Goal: Information Seeking & Learning: Find specific page/section

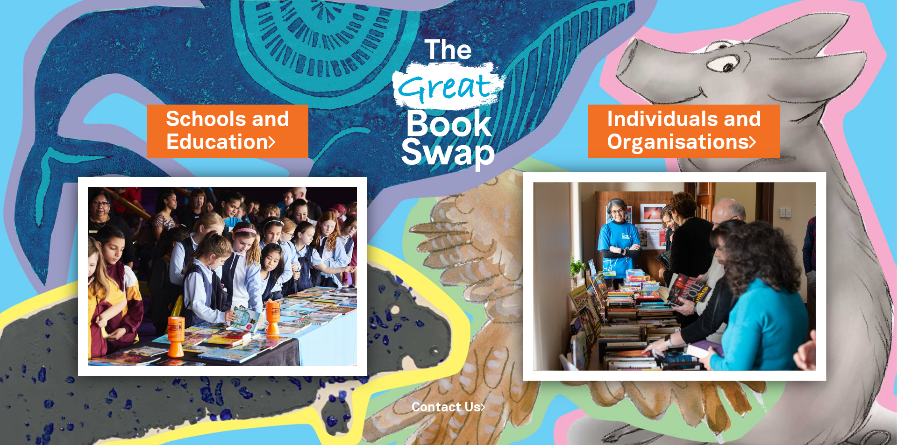
click at [713, 255] on img at bounding box center [674, 276] width 303 height 209
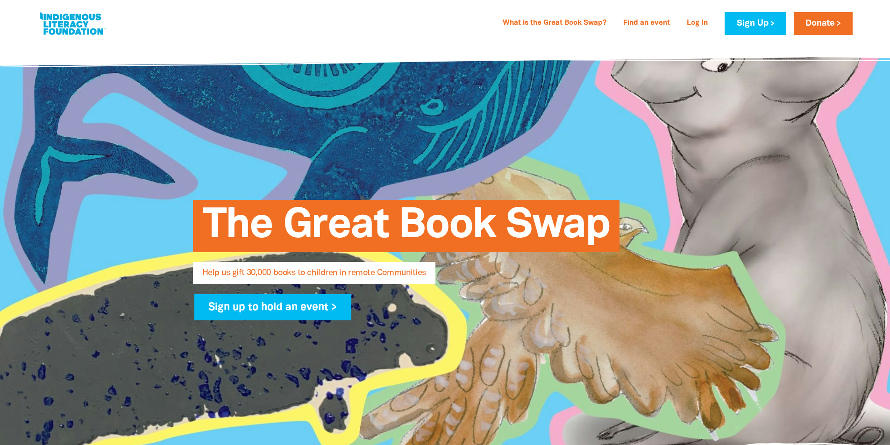
select select "AU"
click at [576, 23] on link "What is the Great Book Swap?" at bounding box center [554, 23] width 115 height 15
select select "AU"
click at [659, 21] on link "Find an event" at bounding box center [646, 23] width 58 height 15
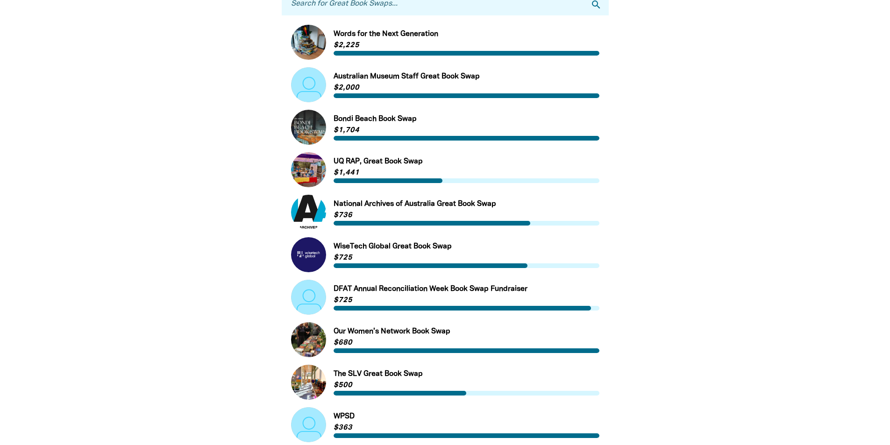
scroll to position [280, 0]
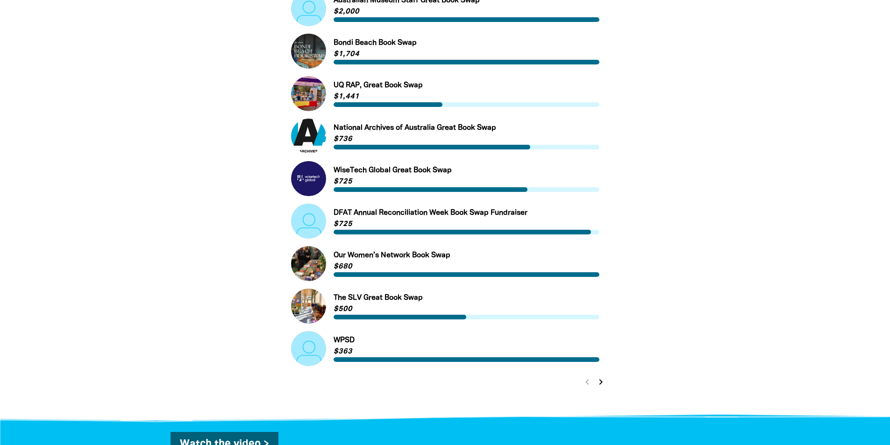
click at [600, 381] on icon "chevron_right" at bounding box center [600, 381] width 11 height 11
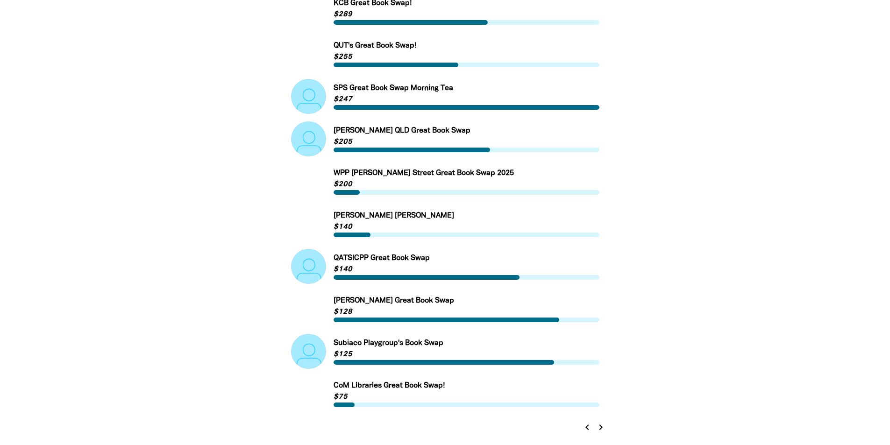
scroll to position [364, 0]
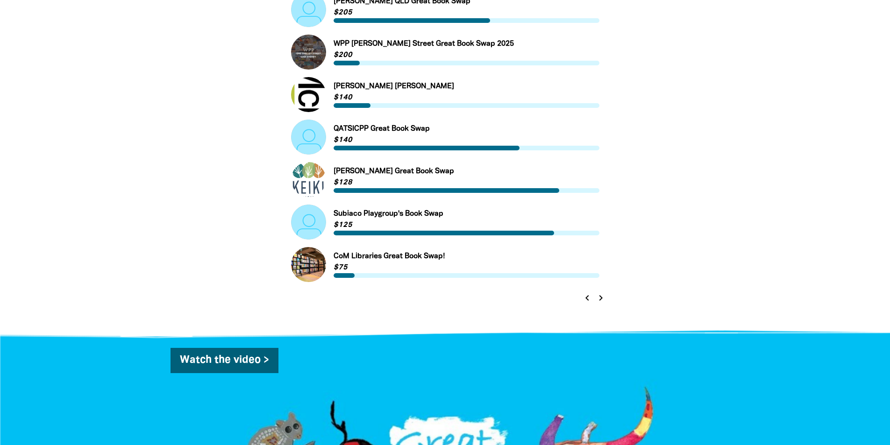
click at [599, 299] on icon "chevron_right" at bounding box center [600, 297] width 11 height 11
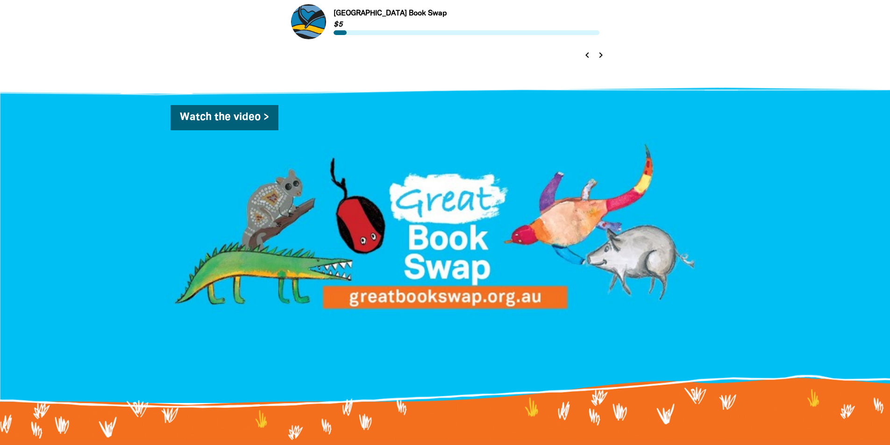
scroll to position [420, 0]
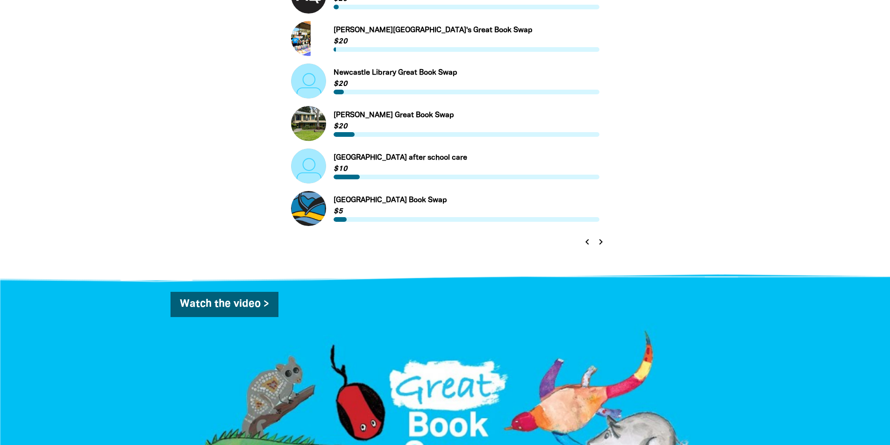
click at [599, 241] on icon "chevron_right" at bounding box center [600, 241] width 11 height 11
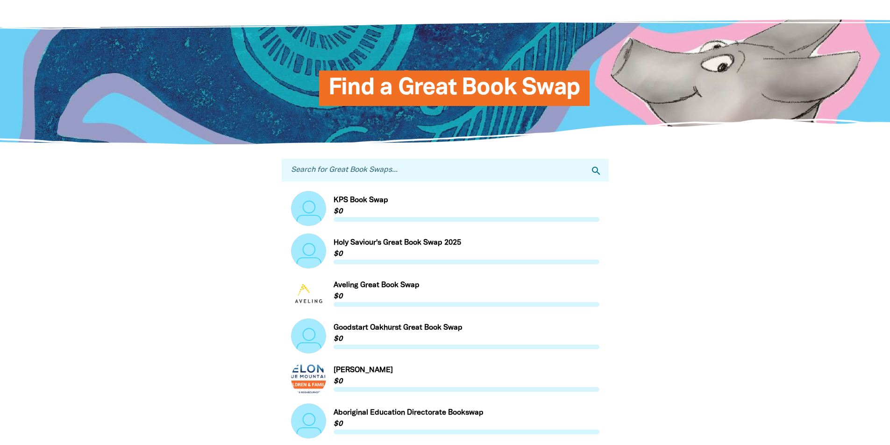
scroll to position [37, 0]
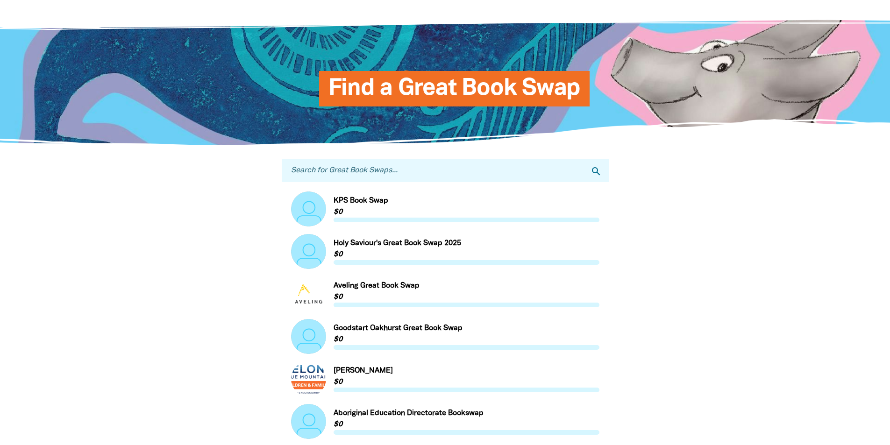
click at [432, 176] on input "Search for Great Book Swaps..." at bounding box center [445, 170] width 327 height 23
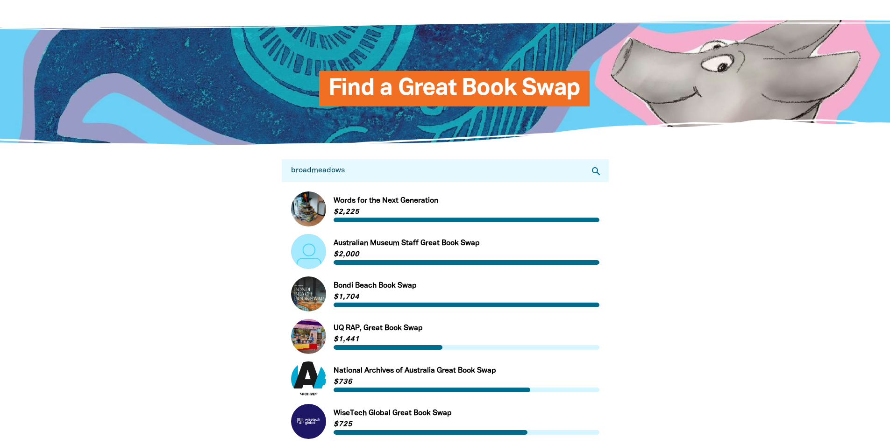
drag, startPoint x: 600, startPoint y: 177, endPoint x: 594, endPoint y: 172, distance: 7.9
click at [600, 177] on icon "search" at bounding box center [595, 171] width 11 height 11
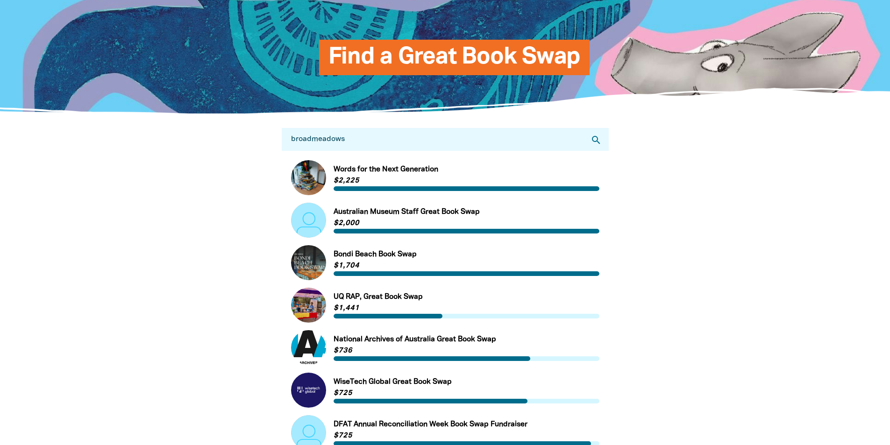
scroll to position [84, 0]
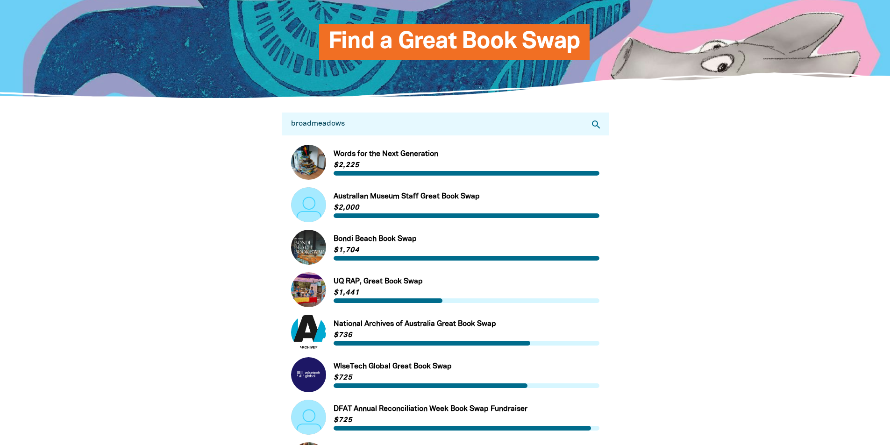
click at [595, 125] on icon "search" at bounding box center [595, 124] width 11 height 11
drag, startPoint x: 356, startPoint y: 122, endPoint x: 315, endPoint y: 122, distance: 40.6
click at [315, 122] on input "broadmeadows" at bounding box center [445, 124] width 327 height 23
type input "b"
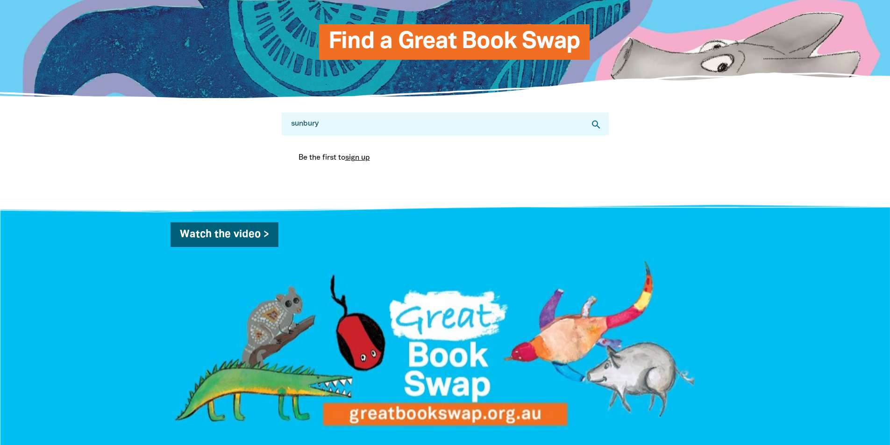
drag, startPoint x: 332, startPoint y: 125, endPoint x: 243, endPoint y: 125, distance: 88.7
click at [243, 125] on div "Search for Great Book Swaps... sunbury search Be the first to sign up You are c…" at bounding box center [445, 149] width 560 height 100
type input "k"
drag, startPoint x: 342, startPoint y: 127, endPoint x: 278, endPoint y: 122, distance: 64.2
click at [278, 122] on div "Search for Great Book Swaps... gisborne search Be the first to sign up You are …" at bounding box center [445, 149] width 355 height 100
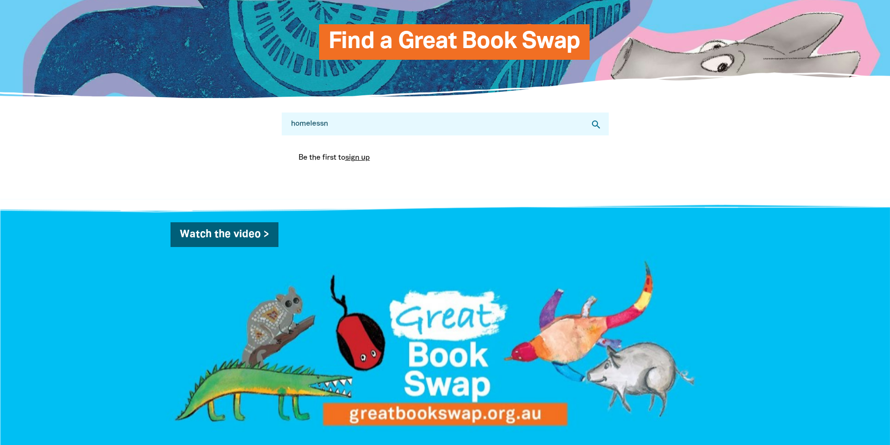
type input "homeless"
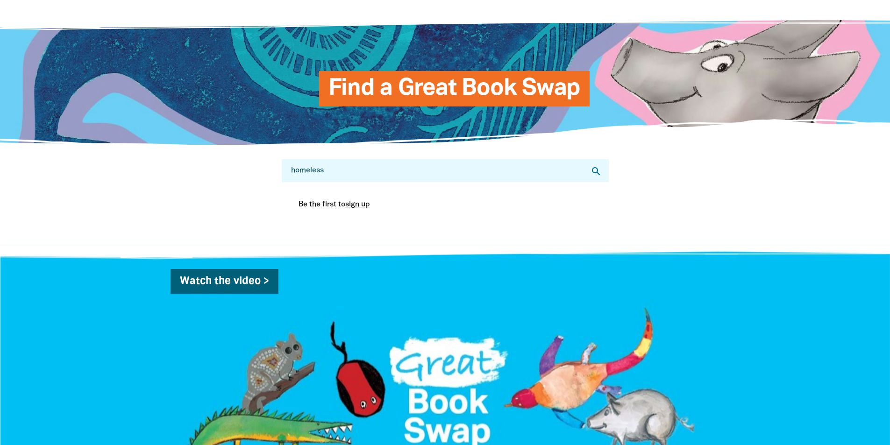
scroll to position [0, 0]
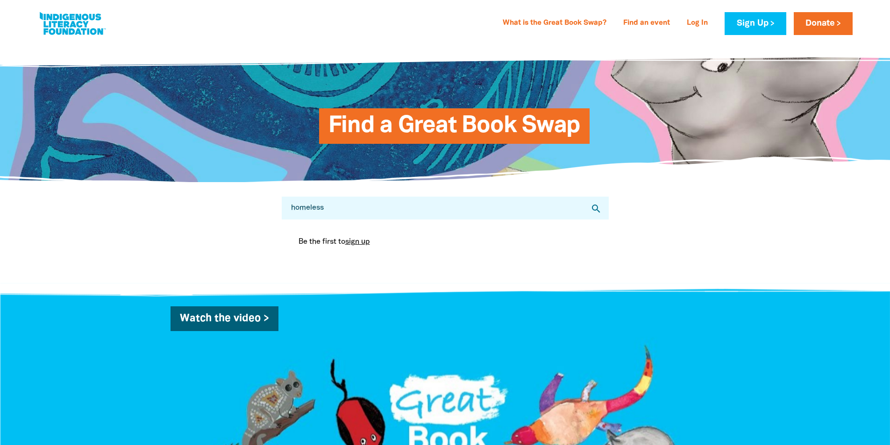
select select "AU"
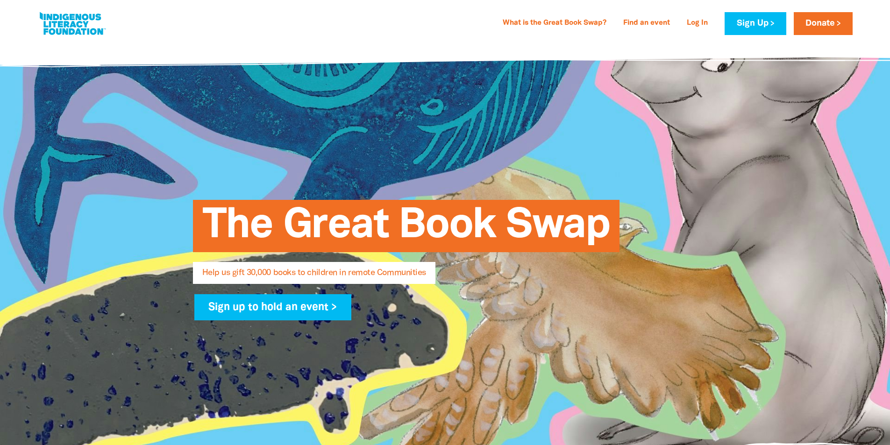
scroll to position [497, 0]
select select "AU"
